Goal: Task Accomplishment & Management: Manage account settings

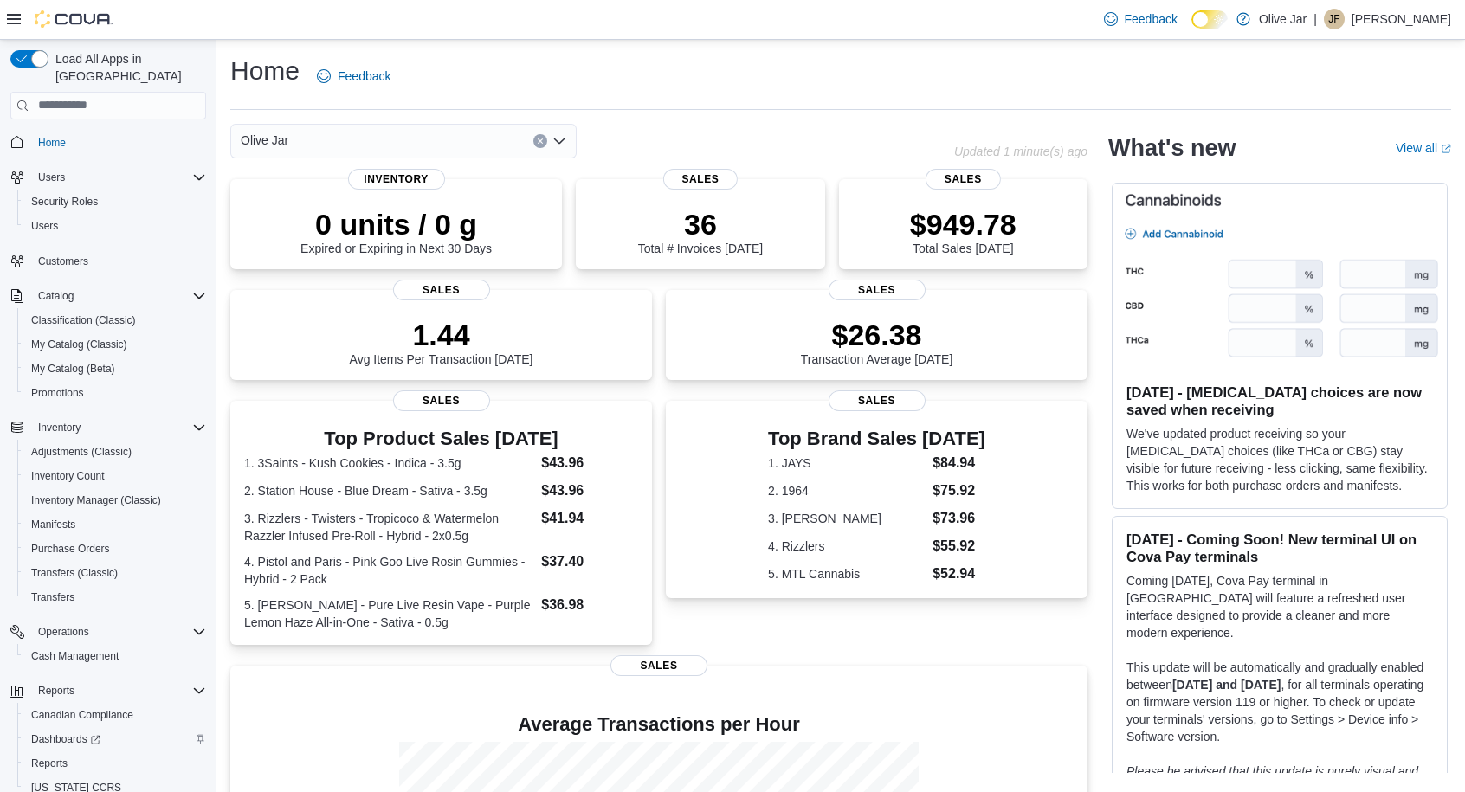
click at [68, 733] on span "Dashboards" at bounding box center [65, 740] width 69 height 14
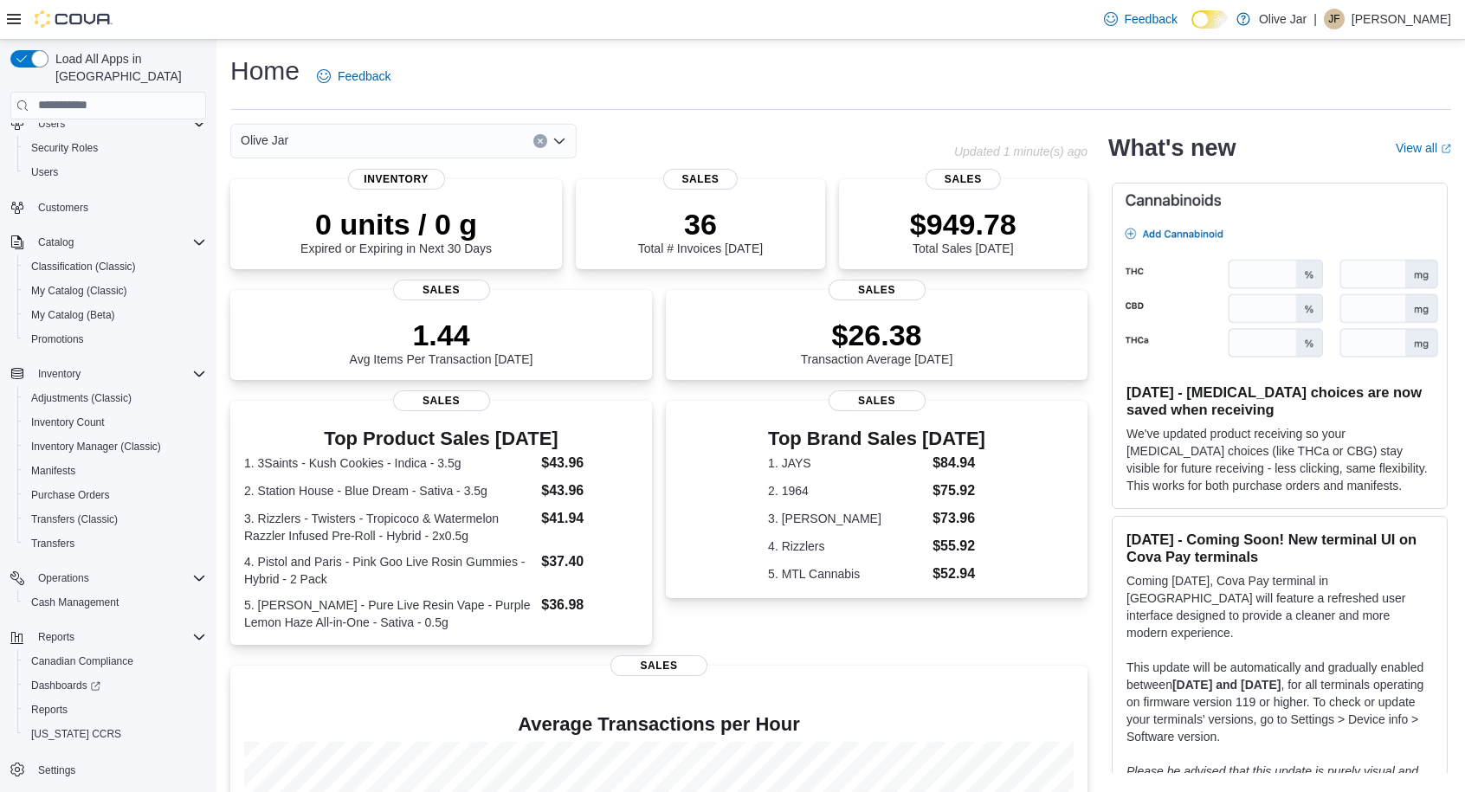
scroll to position [54, 0]
click at [68, 764] on span "Settings" at bounding box center [56, 771] width 37 height 14
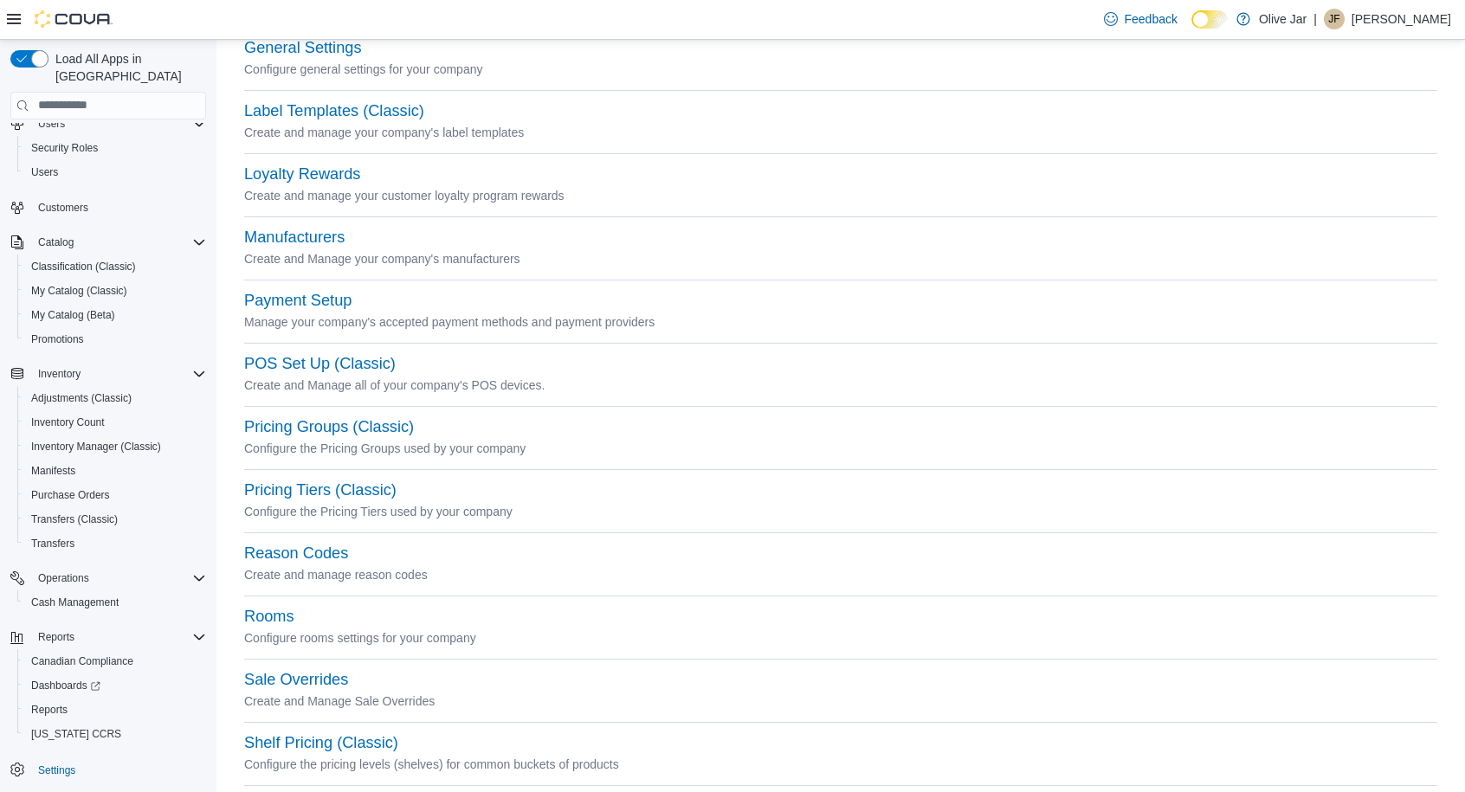
scroll to position [478, 0]
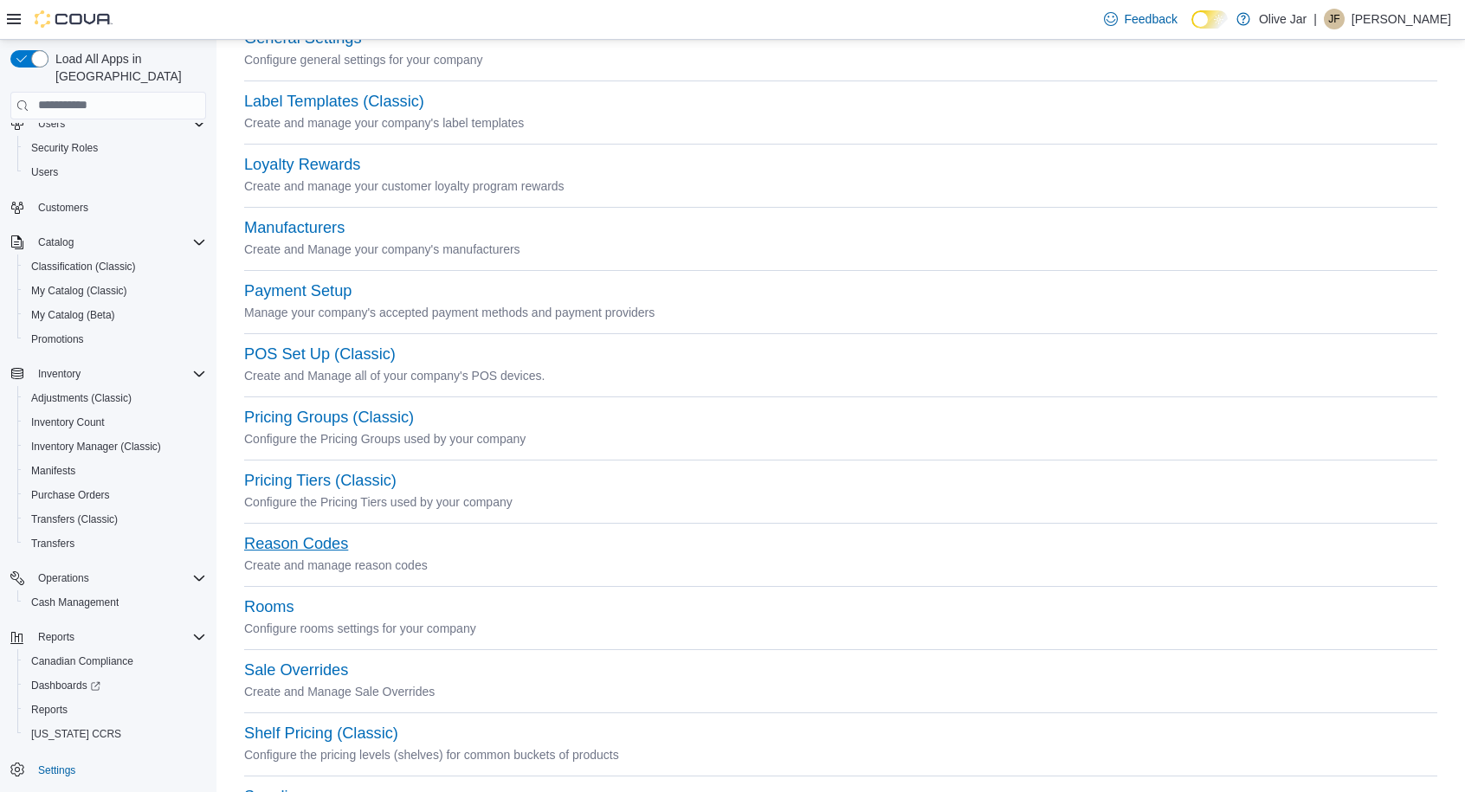
click at [307, 544] on button "Reason Codes" at bounding box center [296, 544] width 104 height 18
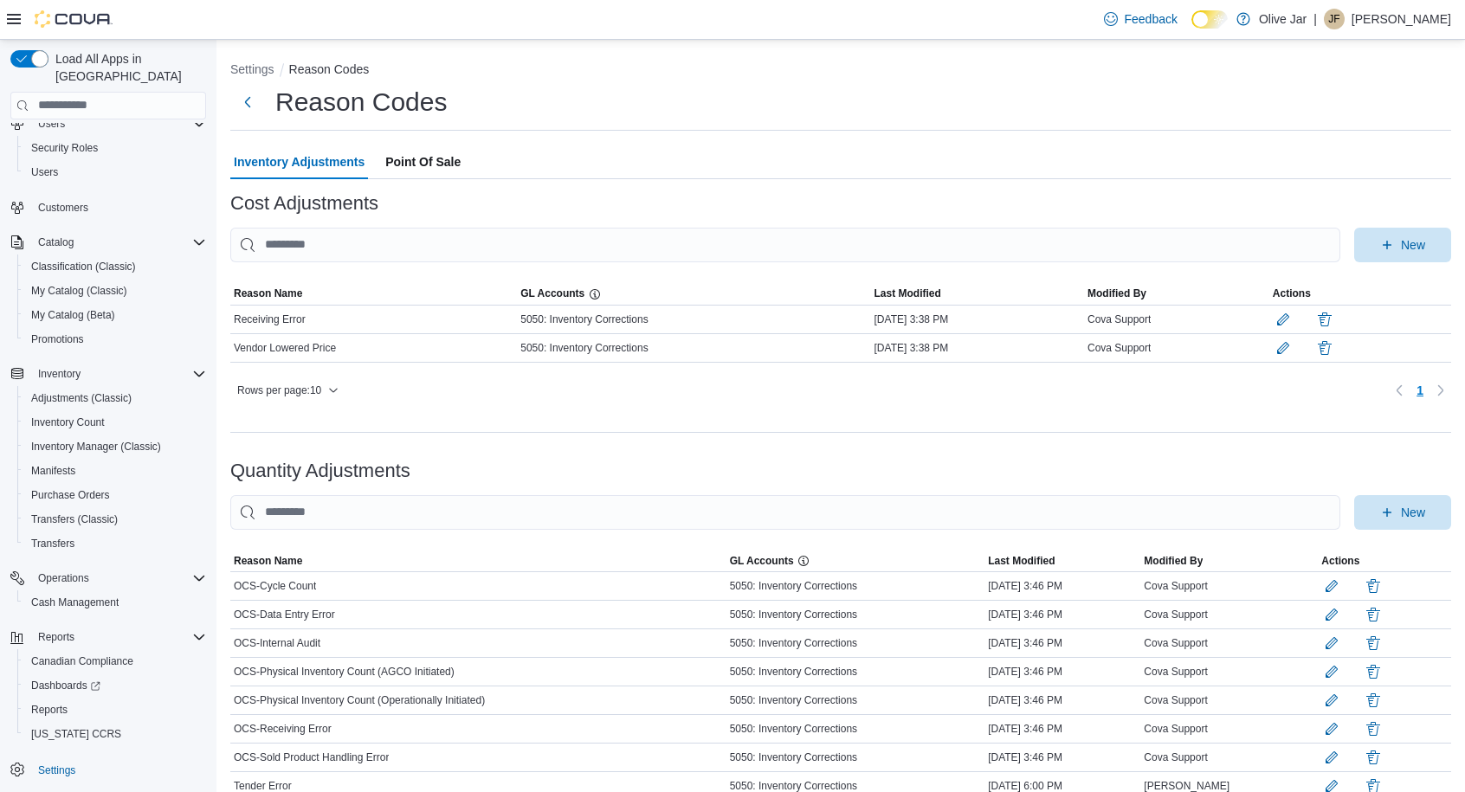
click at [408, 145] on span "Point Of Sale" at bounding box center [422, 162] width 75 height 35
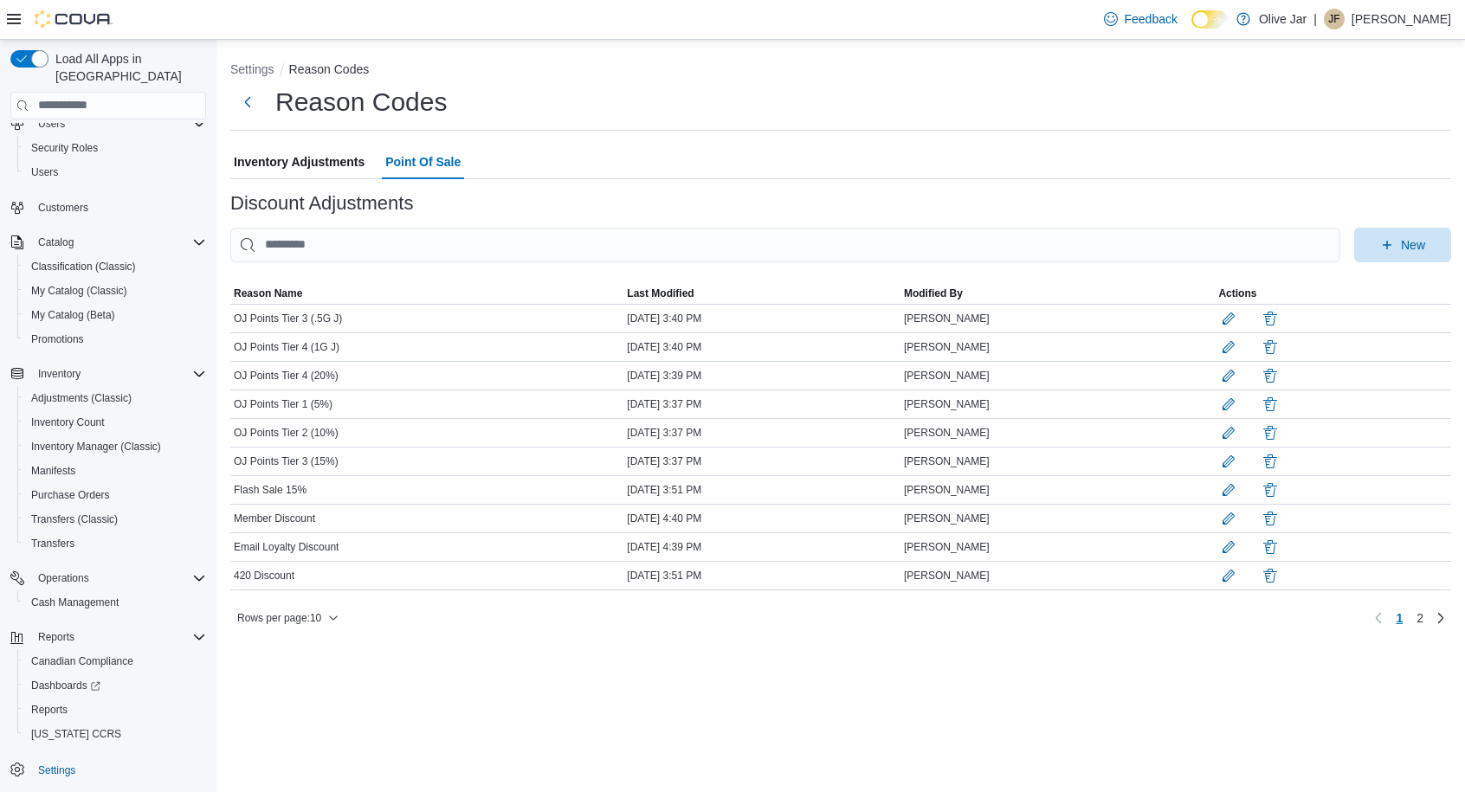
click at [272, 668] on div "Settings Reason Codes Reason Codes Inventory Adjustments Point Of Sale Discount…" at bounding box center [840, 416] width 1249 height 752
click at [1427, 240] on span "New" at bounding box center [1403, 244] width 76 height 35
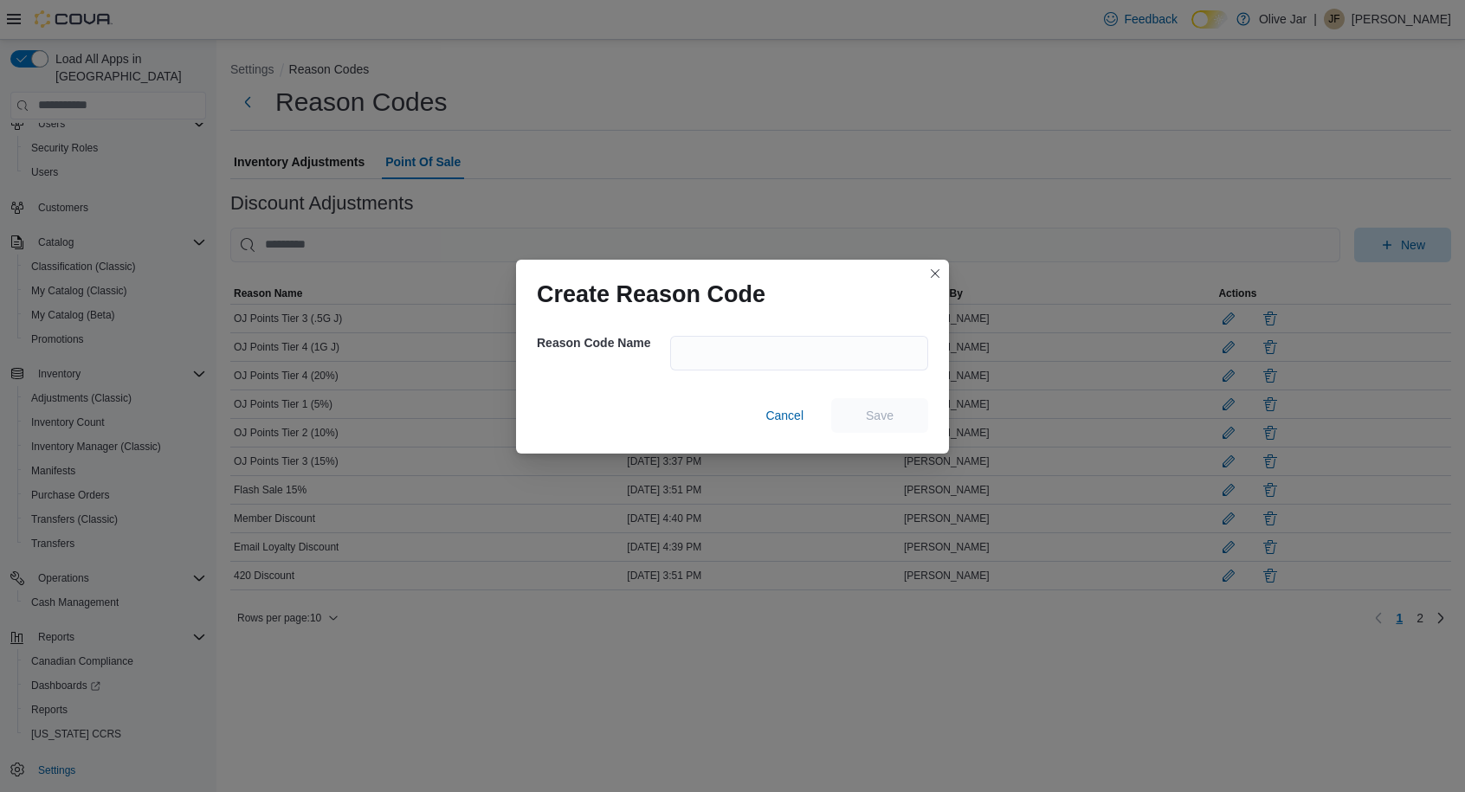
click at [755, 333] on div at bounding box center [799, 353] width 258 height 55
click at [755, 342] on input "text" at bounding box center [799, 353] width 258 height 35
click at [681, 358] on input "**********" at bounding box center [799, 353] width 258 height 35
type input "**********"
click at [888, 417] on span "Save" at bounding box center [880, 414] width 28 height 17
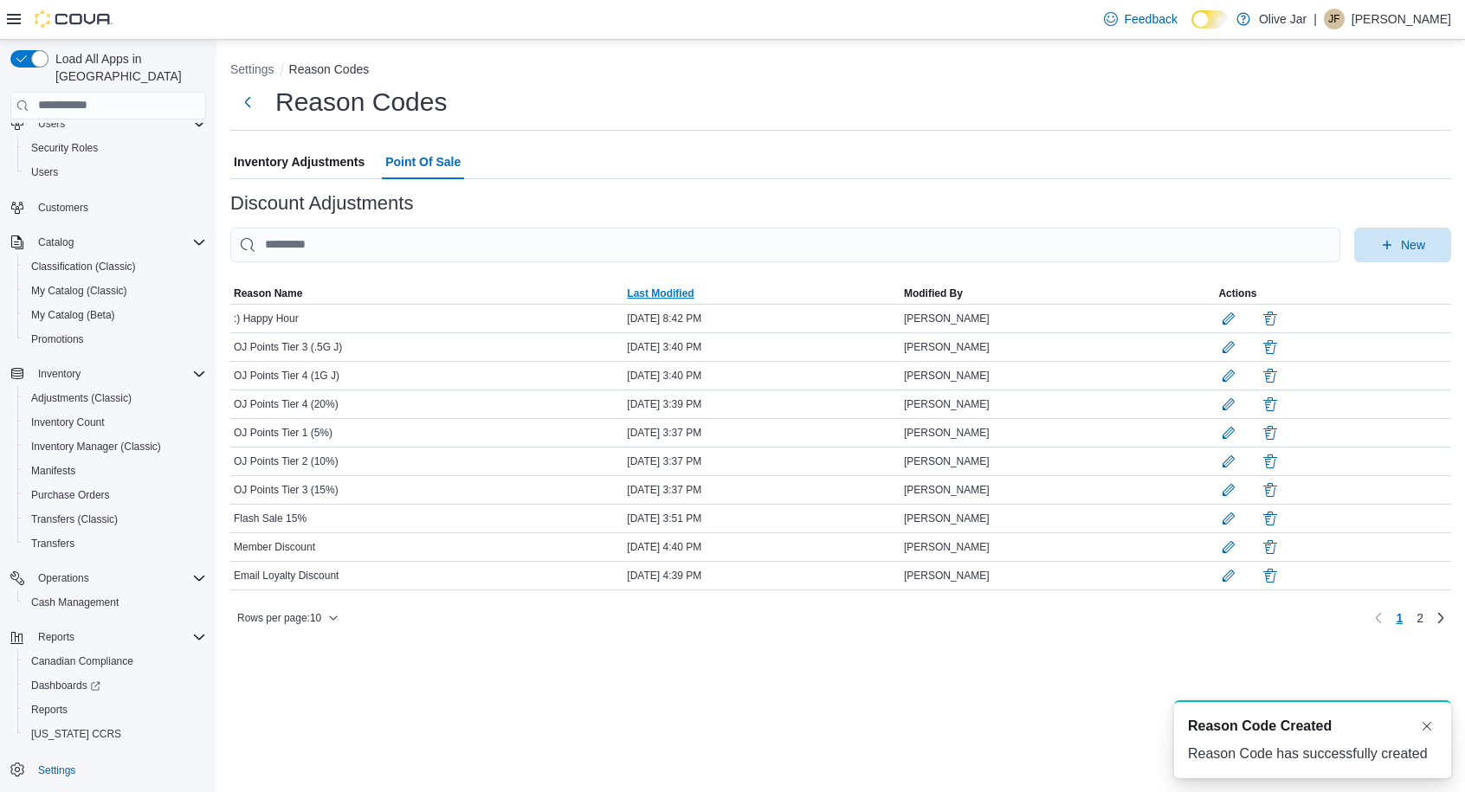
click at [688, 288] on span "Last Modified" at bounding box center [761, 293] width 277 height 21
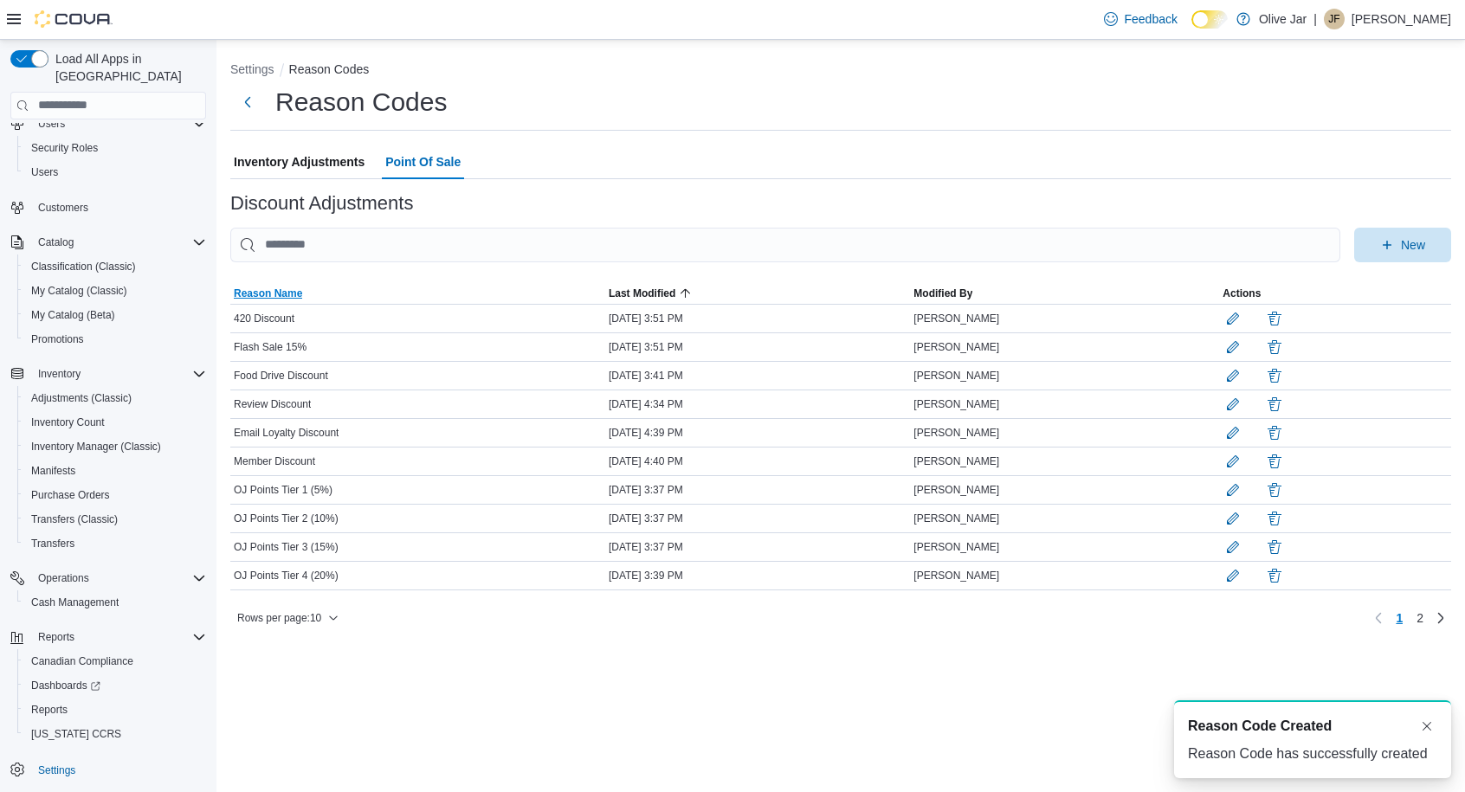
click at [296, 288] on span "Reason Name" at bounding box center [268, 294] width 68 height 14
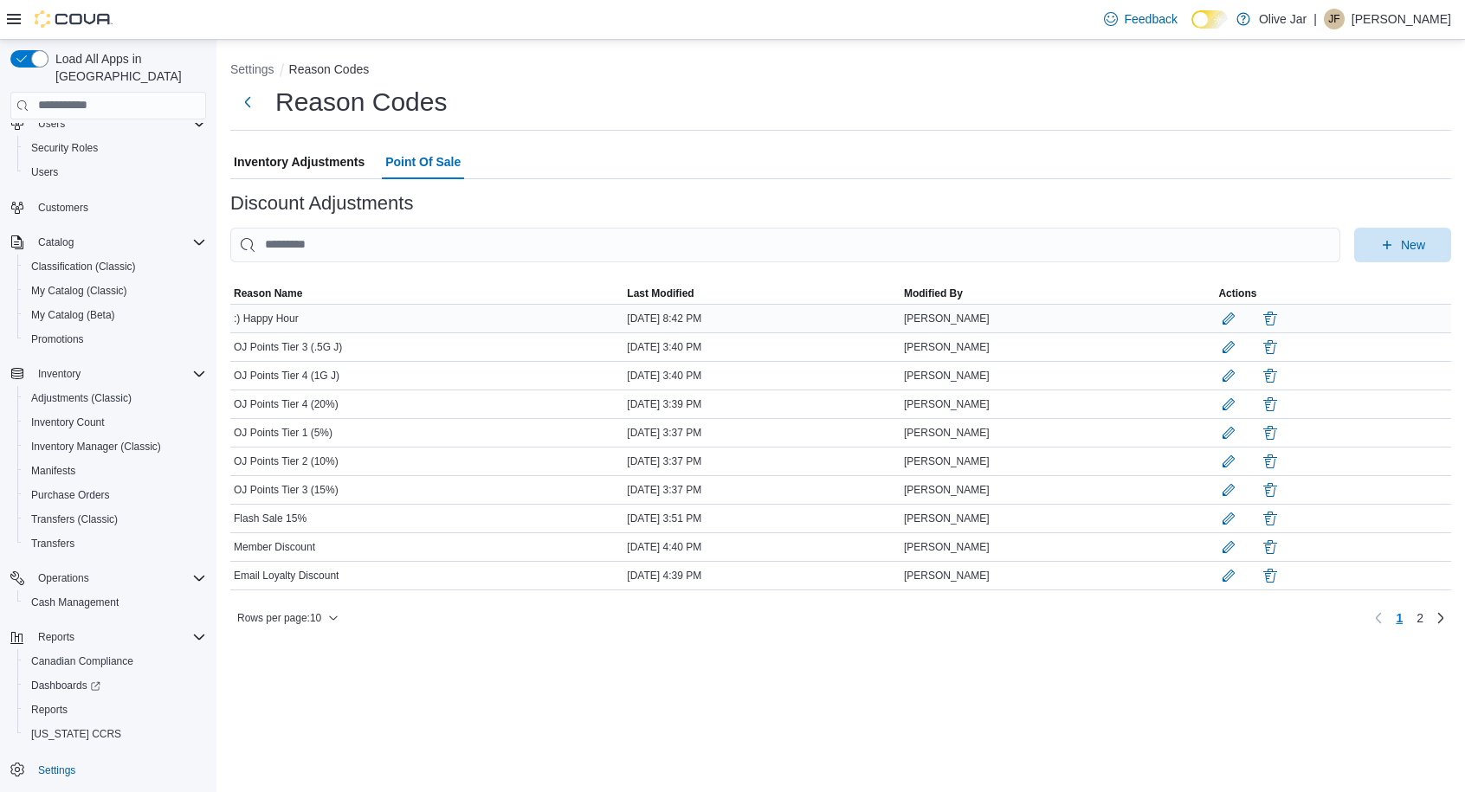
click at [274, 322] on span ":) Happy Hour" at bounding box center [266, 319] width 65 height 14
click at [397, 320] on div ":) Happy Hour" at bounding box center [426, 318] width 393 height 21
